Goal: Task Accomplishment & Management: Use online tool/utility

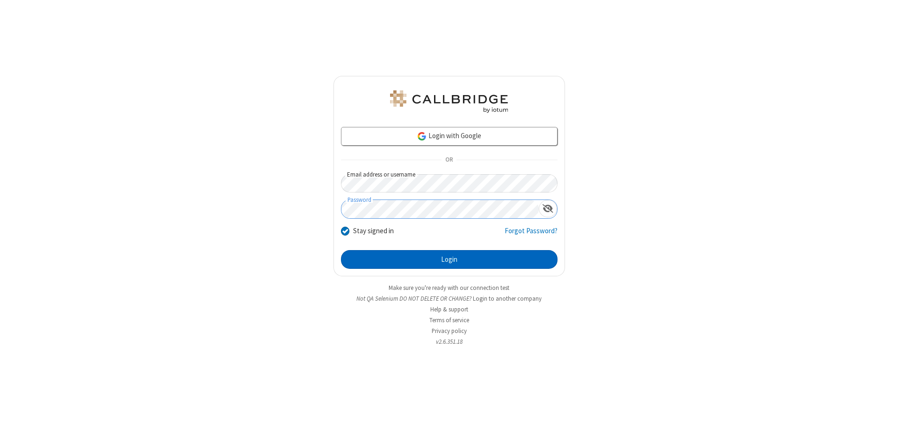
click at [449, 259] on button "Login" at bounding box center [449, 259] width 217 height 19
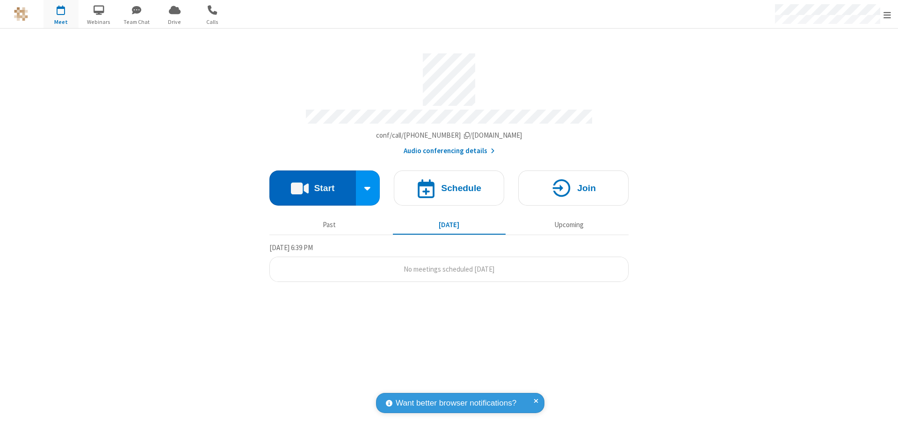
click at [312, 183] on button "Start" at bounding box center [312, 187] width 87 height 35
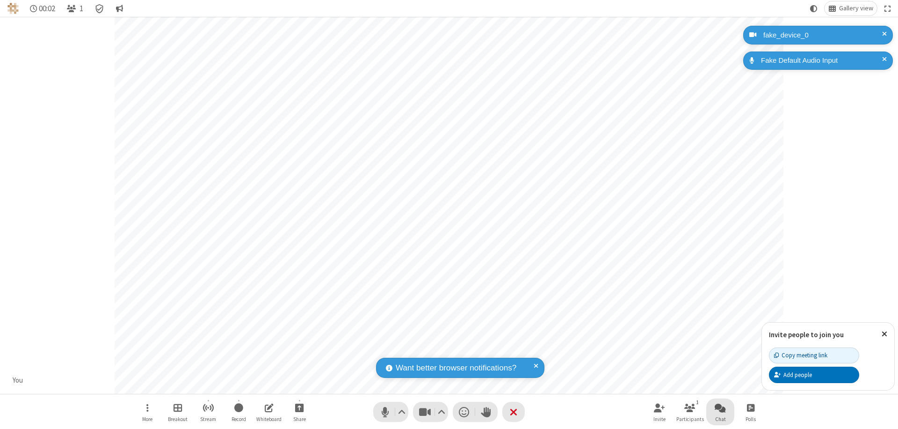
click at [720, 407] on span "Open chat" at bounding box center [720, 407] width 11 height 12
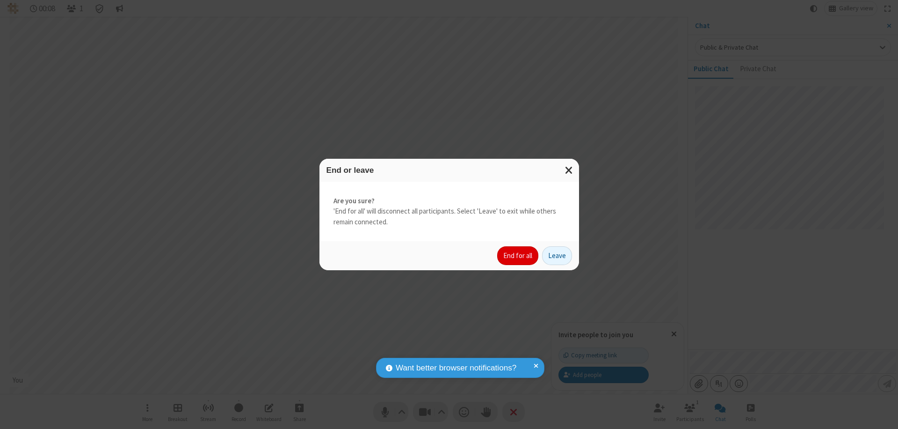
click at [518, 255] on button "End for all" at bounding box center [517, 255] width 41 height 19
